Goal: Transaction & Acquisition: Obtain resource

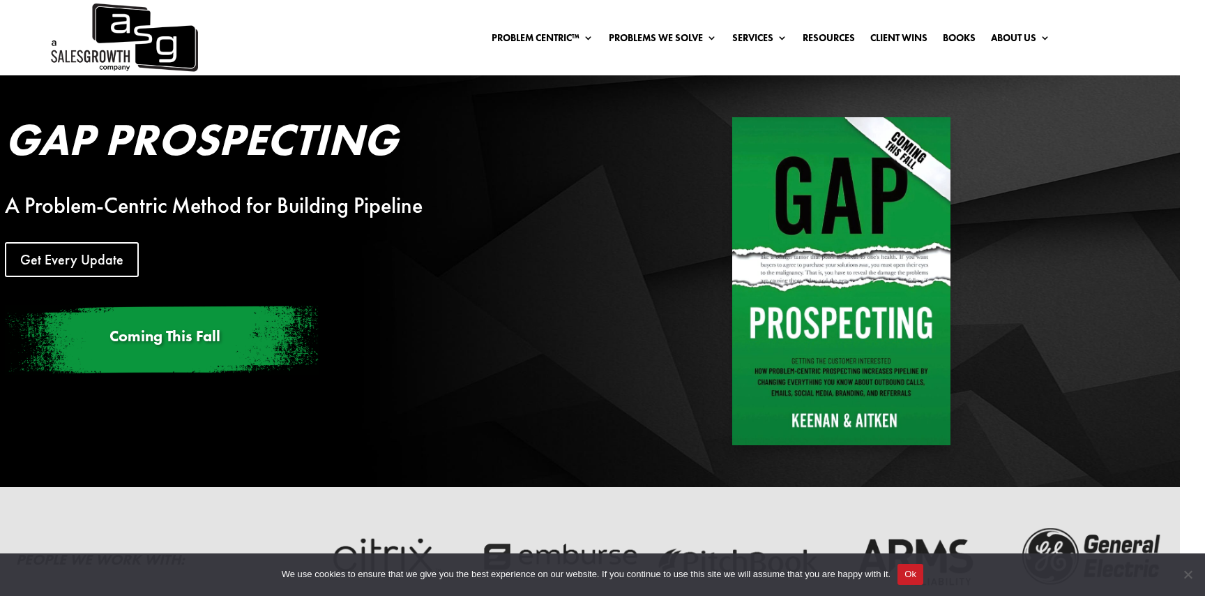
scroll to position [3244, 0]
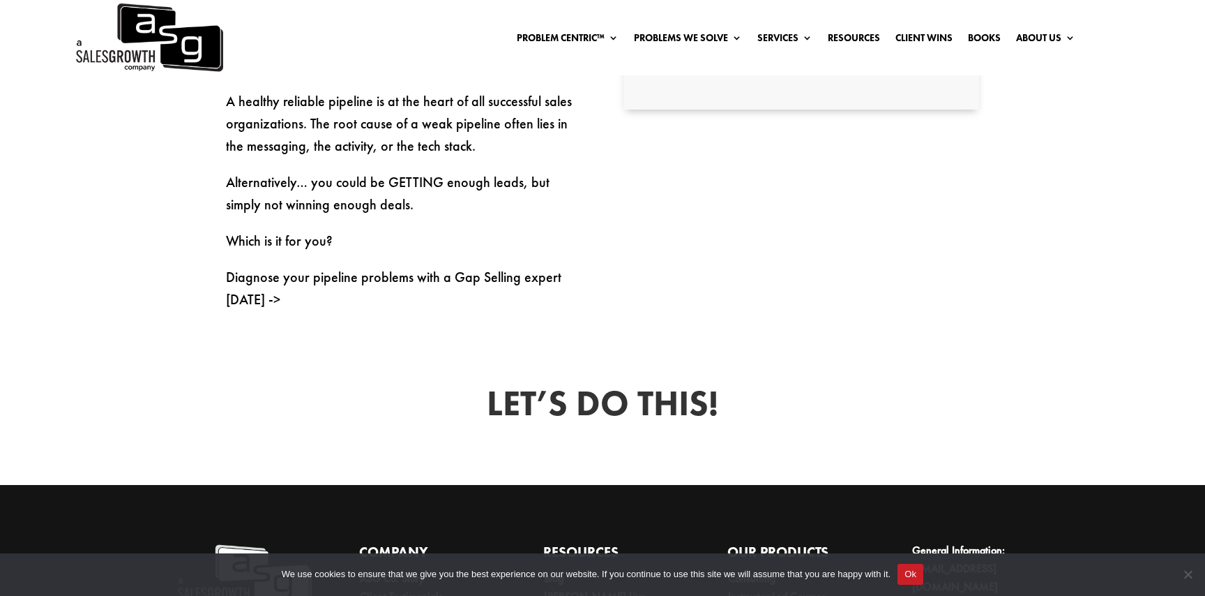
scroll to position [787, 0]
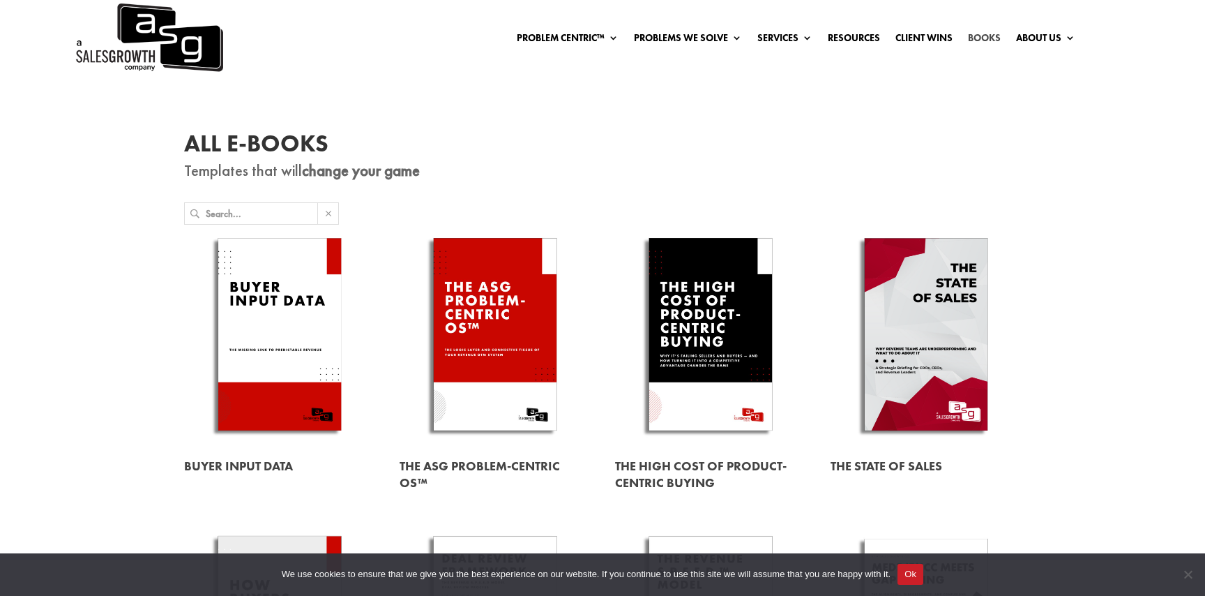
click at [993, 40] on link "Books" at bounding box center [984, 40] width 33 height 15
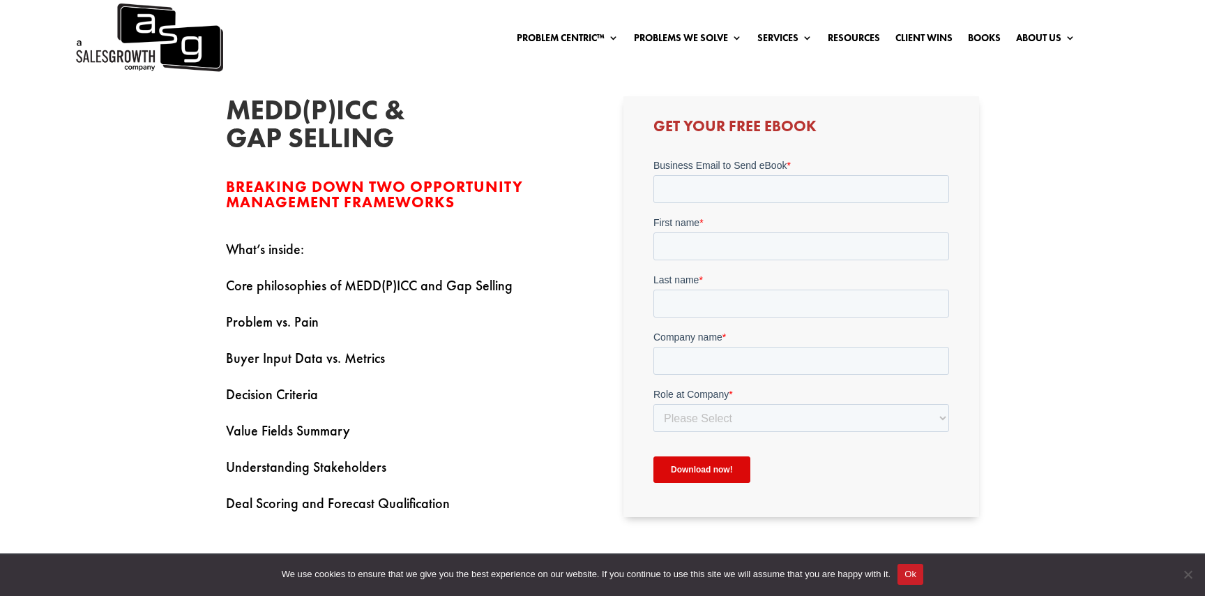
scroll to position [388, 0]
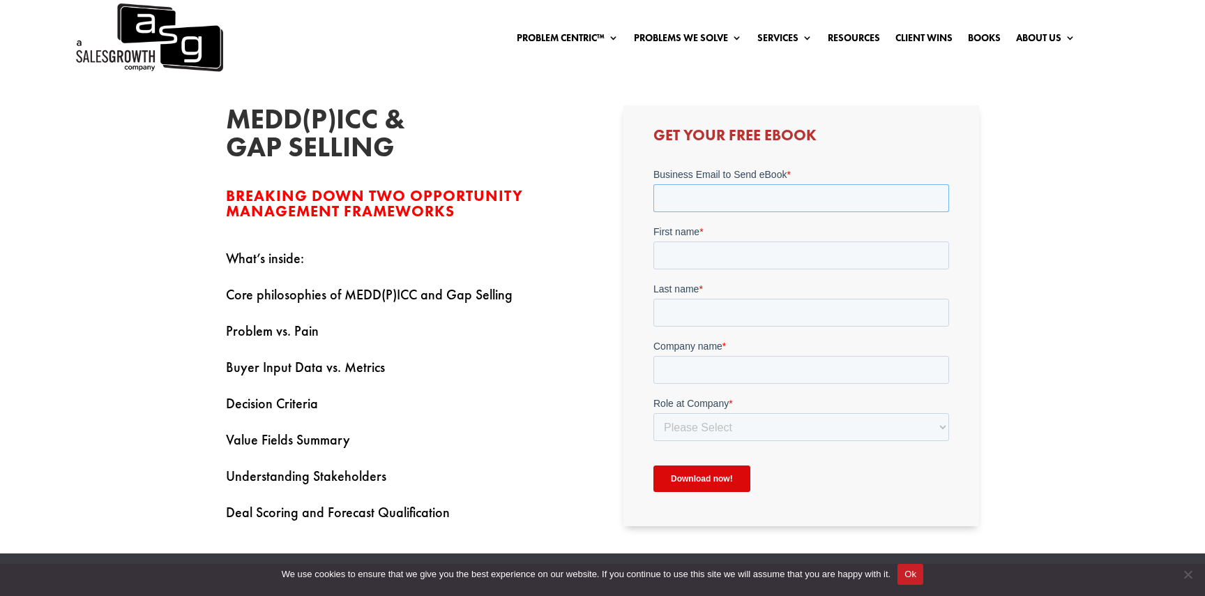
click at [716, 188] on input "Business Email to Send eBook *" at bounding box center [801, 197] width 296 height 28
type input "soconnor@creditxpert.com"
click at [741, 255] on input "First name *" at bounding box center [801, 255] width 296 height 28
type input "Sean"
click at [743, 314] on input "Last name *" at bounding box center [801, 312] width 296 height 28
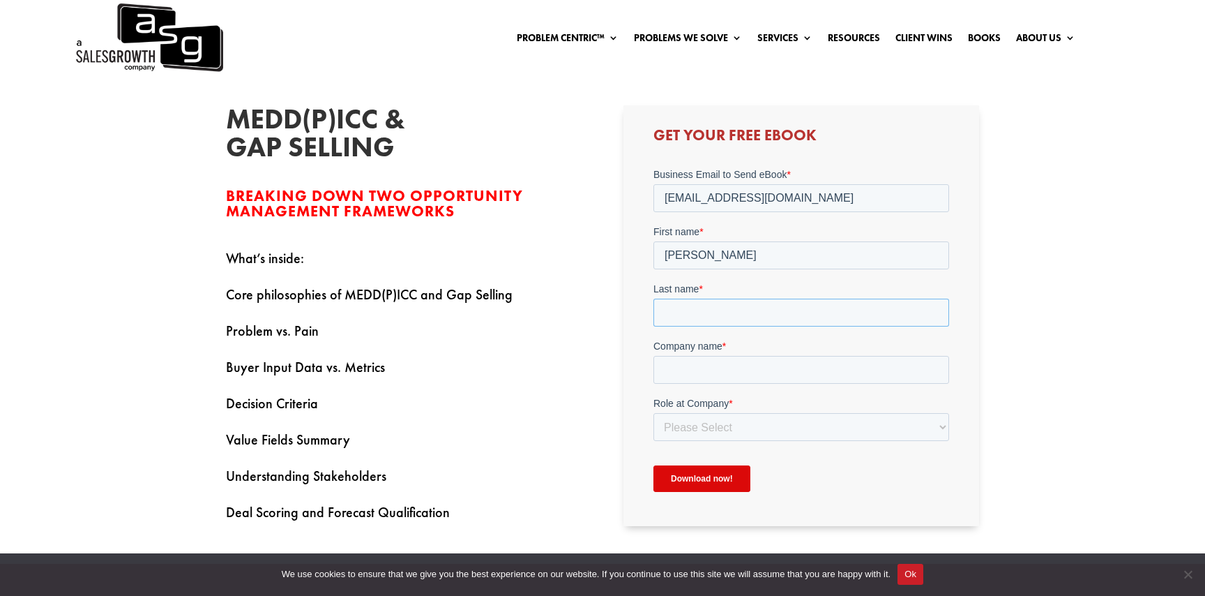
type input "O'Connor"
click at [747, 368] on input "Company name *" at bounding box center [801, 369] width 296 height 28
type input "CreditXpert"
click at [744, 421] on select "Please Select C-Level (CRO, CSO, etc) Senior Leadership (VP of Sales, VP of Ena…" at bounding box center [801, 426] width 296 height 28
select select "Senior Leadership (VP of Sales, VP of Enablement, etc)"
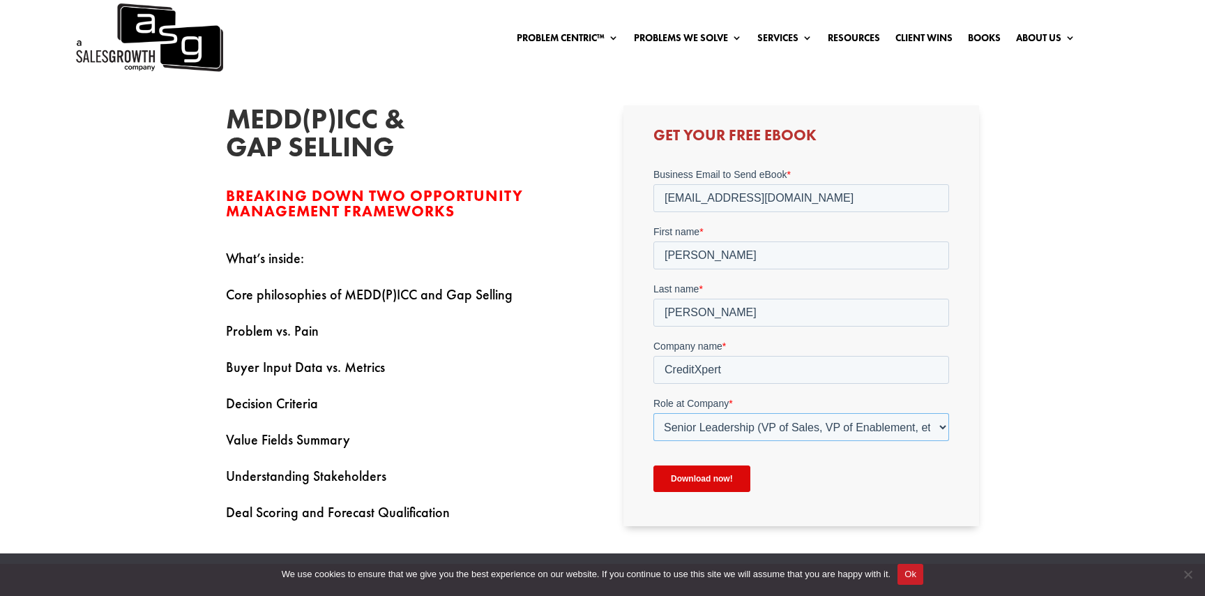
click at [653, 412] on select "Please Select C-Level (CRO, CSO, etc) Senior Leadership (VP of Sales, VP of Ena…" at bounding box center [801, 426] width 296 height 28
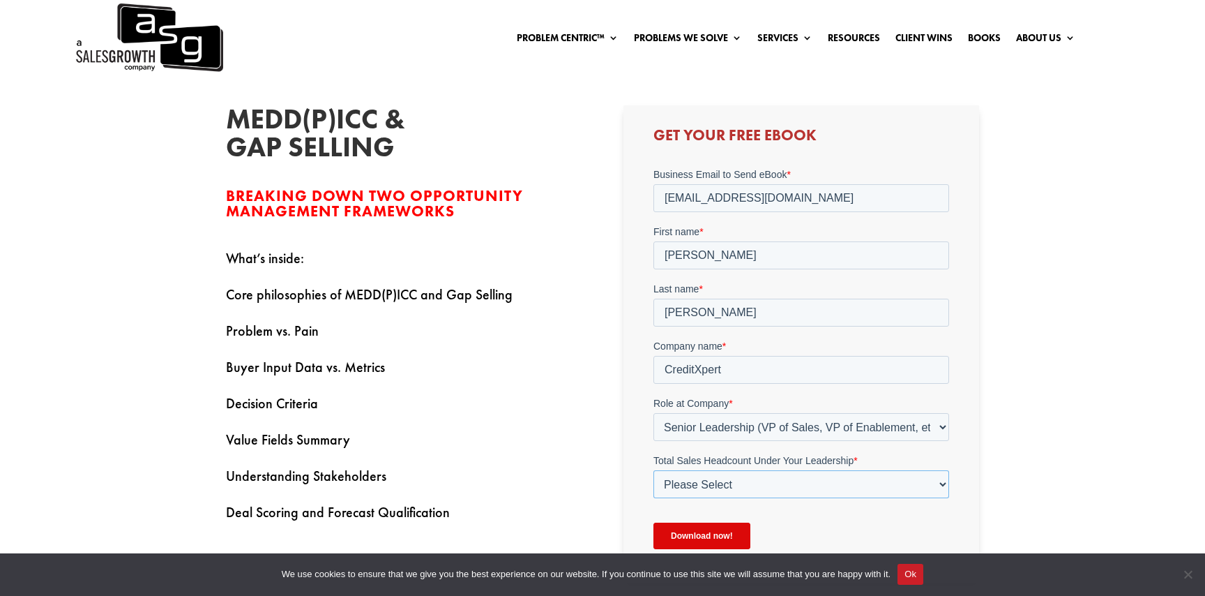
click at [735, 490] on select "Please Select Just Me 1-9 10-19 20-49 50-99 100+" at bounding box center [801, 483] width 296 height 28
select select "1-9"
click at [653, 469] on select "Please Select Just Me 1-9 10-19 20-49 50-99 100+" at bounding box center [801, 483] width 296 height 28
click at [695, 530] on input "Download now!" at bounding box center [701, 535] width 97 height 27
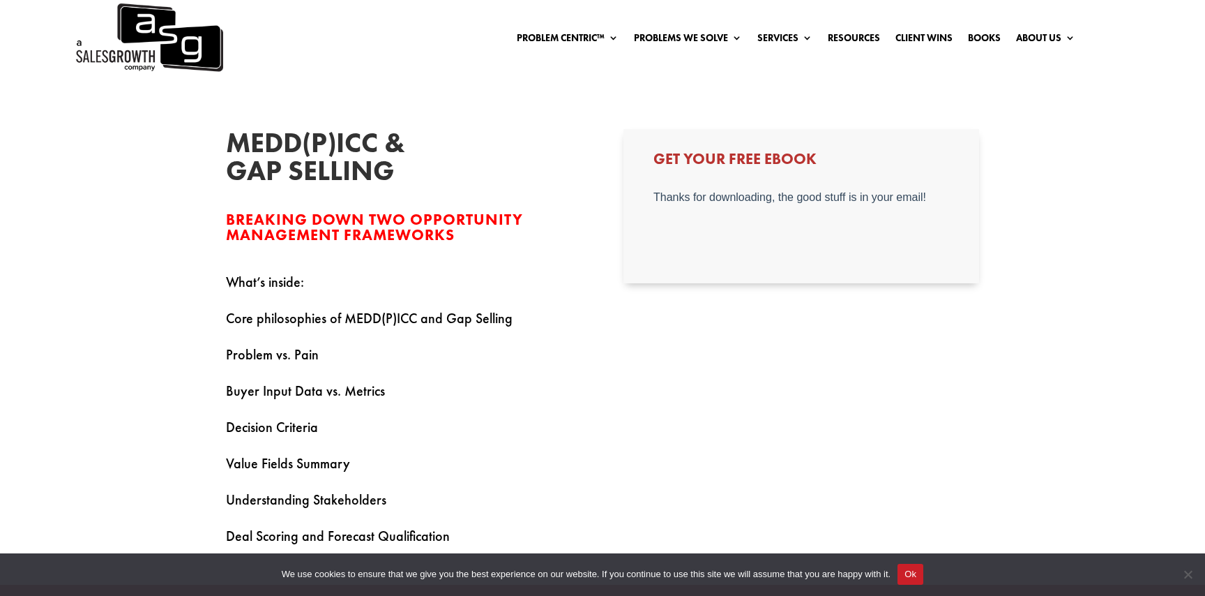
scroll to position [349, 0]
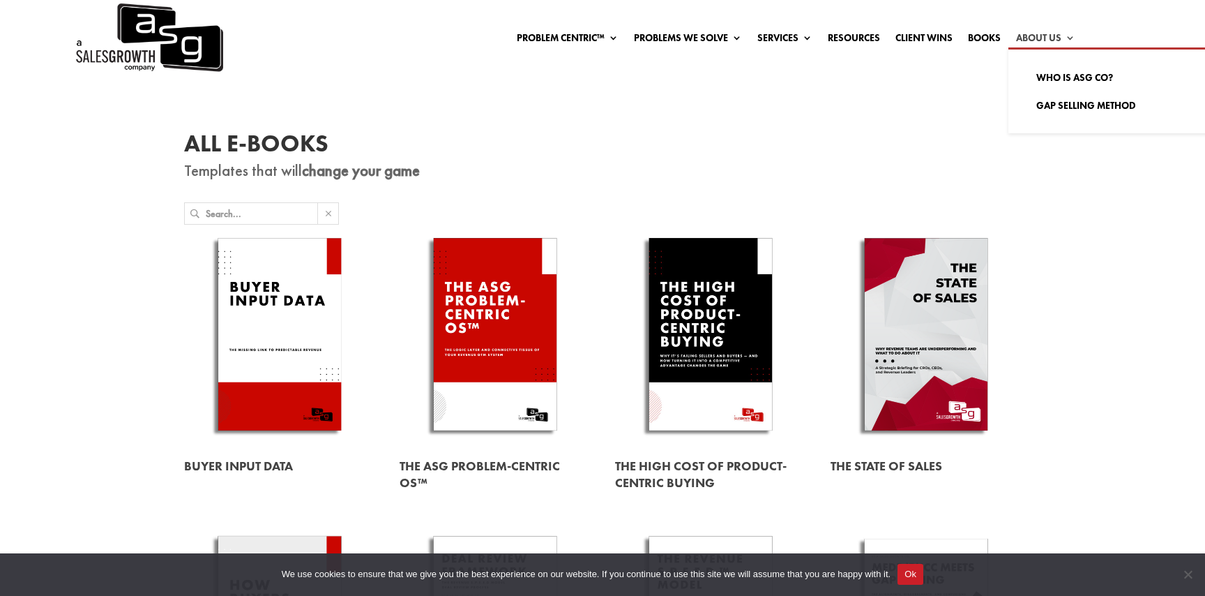
click at [1035, 33] on link "About Us" at bounding box center [1045, 40] width 59 height 15
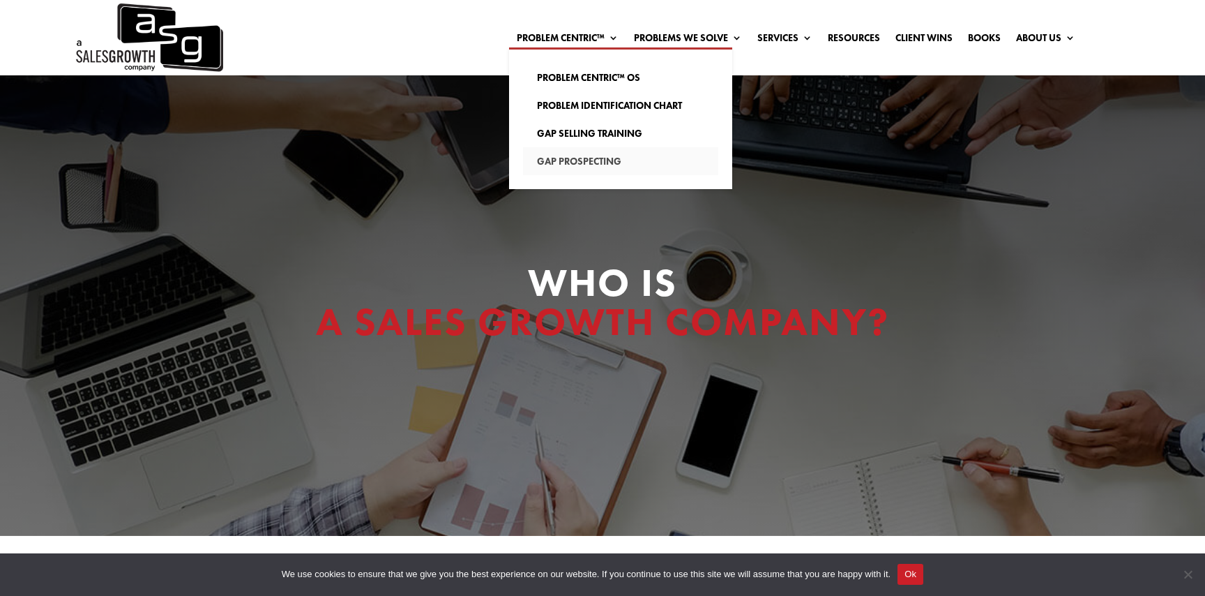
click at [580, 160] on link "Gap Prospecting" at bounding box center [620, 161] width 195 height 28
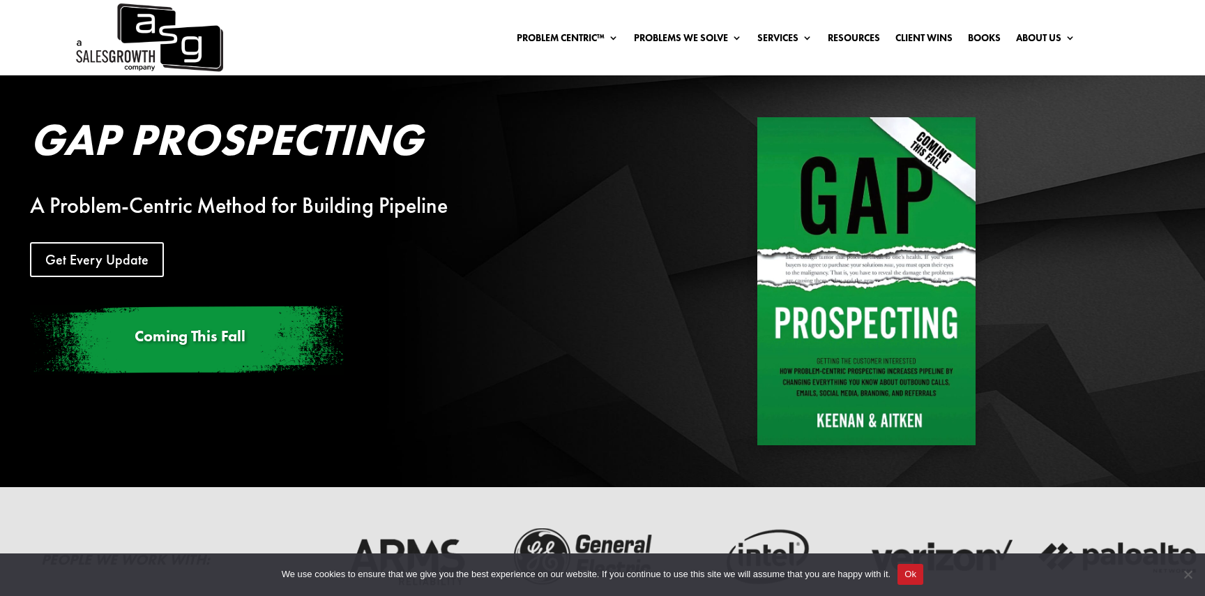
scroll to position [59, 0]
